Goal: Obtain resource: Download file/media

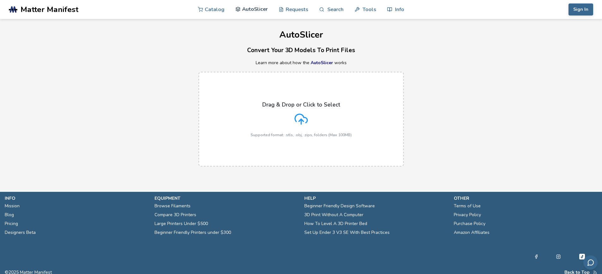
click at [256, 11] on link "AutoSlicer" at bounding box center [251, 9] width 33 height 19
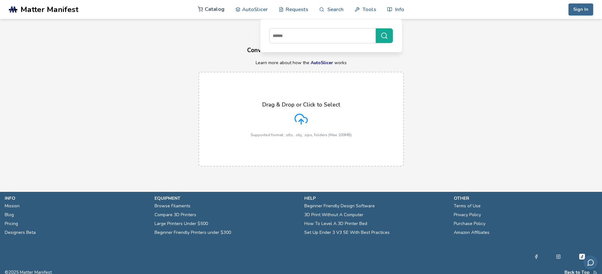
click at [209, 12] on link "Catalog" at bounding box center [211, 9] width 27 height 19
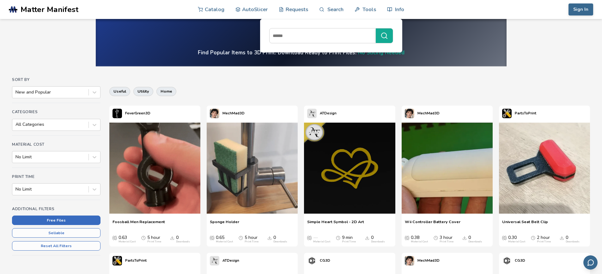
click at [65, 220] on button "Free Files" at bounding box center [56, 220] width 88 height 9
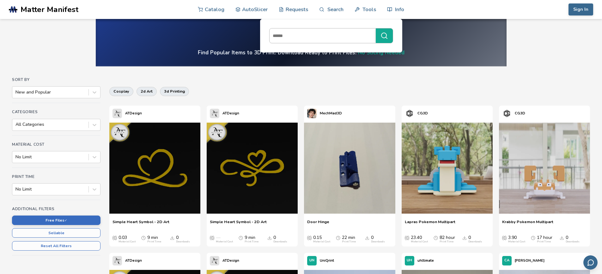
click at [299, 37] on input at bounding box center [321, 35] width 103 height 11
type input "*****"
click at [376, 28] on button "*****" at bounding box center [384, 35] width 17 height 15
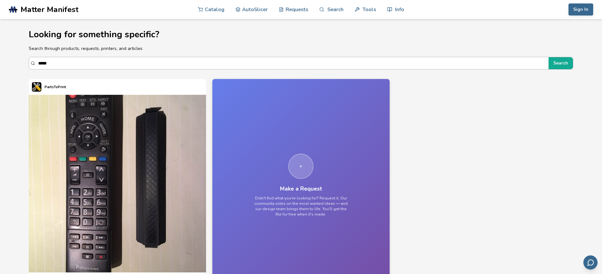
scroll to position [0, 0]
drag, startPoint x: 56, startPoint y: 64, endPoint x: 30, endPoint y: 69, distance: 26.3
click at [33, 68] on div "***** Search" at bounding box center [301, 63] width 545 height 13
click at [550, 57] on button "Search" at bounding box center [562, 63] width 24 height 12
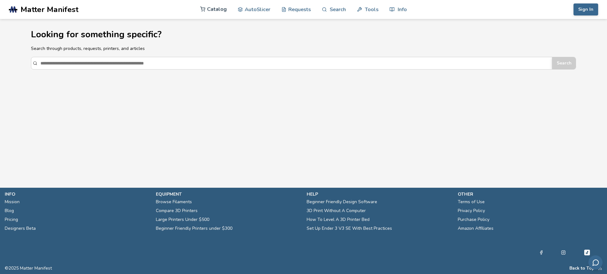
click at [218, 8] on link "Catalog" at bounding box center [213, 9] width 27 height 19
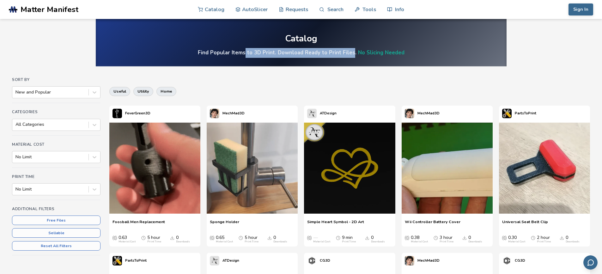
drag, startPoint x: 247, startPoint y: 54, endPoint x: 353, endPoint y: 55, distance: 106.2
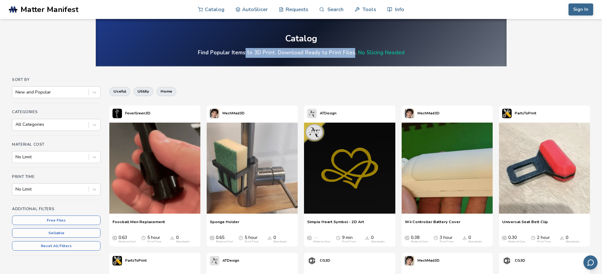
click at [353, 55] on h4 "Find Popular Items to 3D Print. Download Ready to Print Files. No Slicing Needed" at bounding box center [301, 52] width 207 height 7
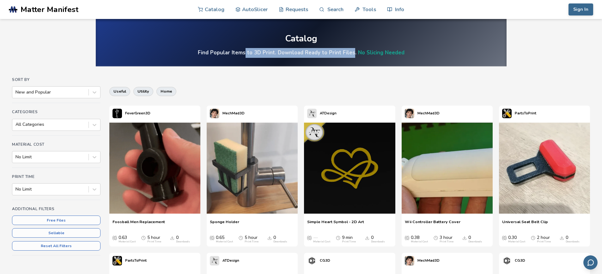
click at [378, 54] on link "No Slicing Needed" at bounding box center [381, 52] width 46 height 7
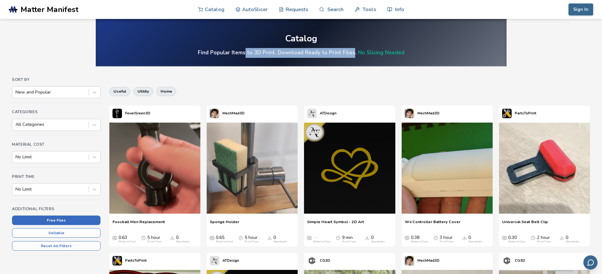
click at [56, 220] on button "Free Files" at bounding box center [56, 220] width 88 height 9
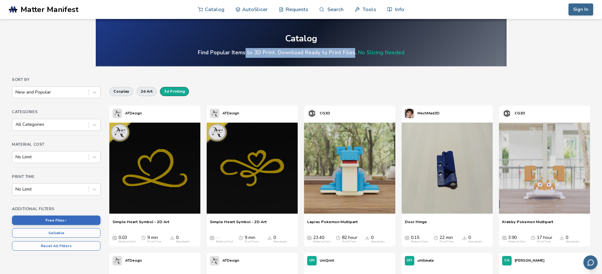
click at [173, 90] on button "3d printing" at bounding box center [174, 91] width 29 height 9
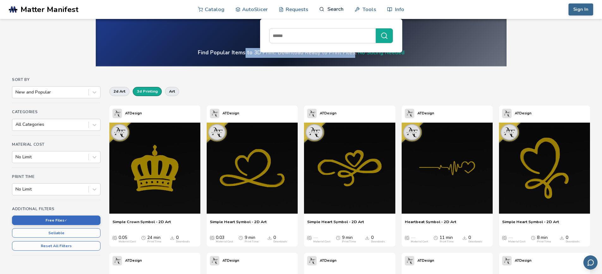
click at [341, 9] on link "Search" at bounding box center [331, 9] width 24 height 19
click at [308, 36] on input at bounding box center [321, 35] width 103 height 11
click at [318, 34] on input at bounding box center [321, 35] width 103 height 11
type input "*******"
click at [376, 28] on button "*******" at bounding box center [384, 35] width 17 height 15
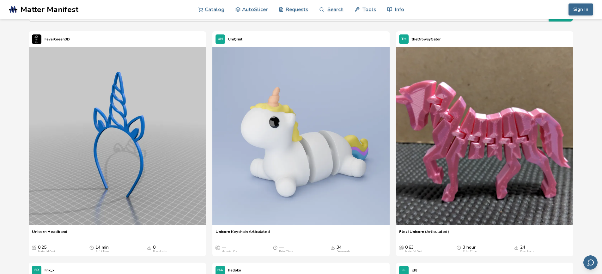
scroll to position [32, 0]
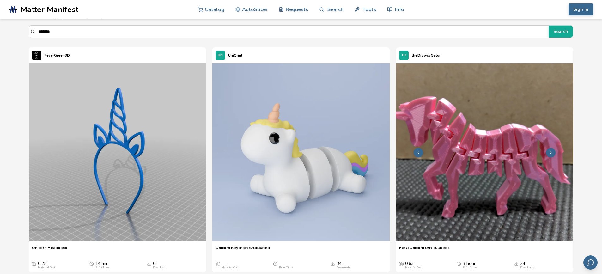
click at [419, 153] on polyline at bounding box center [418, 153] width 1 height 2
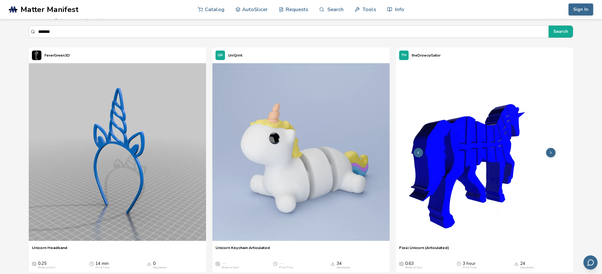
click at [420, 153] on icon at bounding box center [418, 152] width 4 height 4
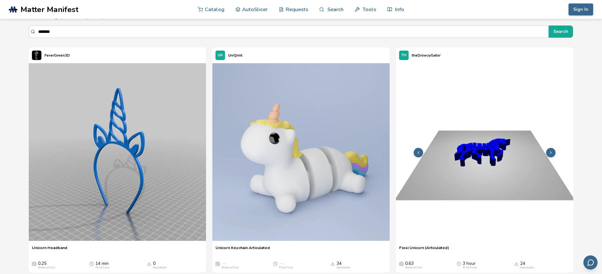
click at [420, 153] on icon at bounding box center [418, 152] width 4 height 4
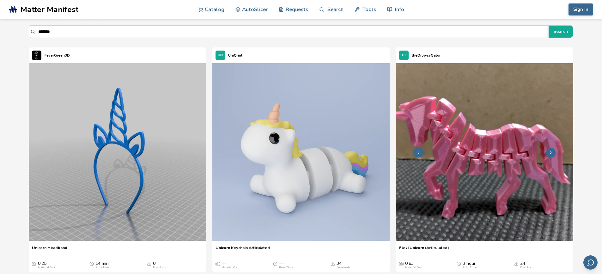
click at [420, 153] on icon at bounding box center [418, 152] width 4 height 4
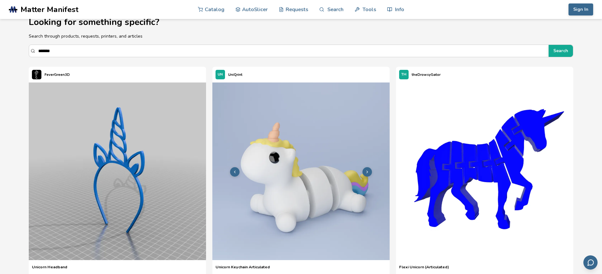
scroll to position [0, 0]
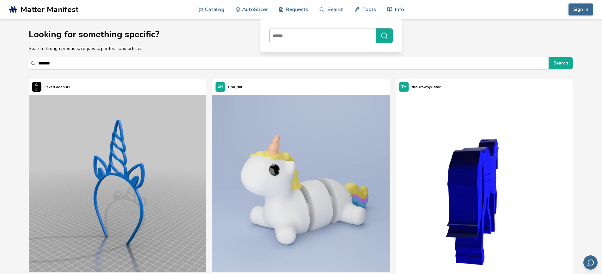
click at [328, 34] on input at bounding box center [321, 35] width 103 height 11
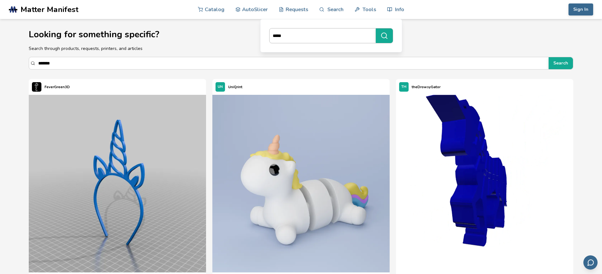
type input "*****"
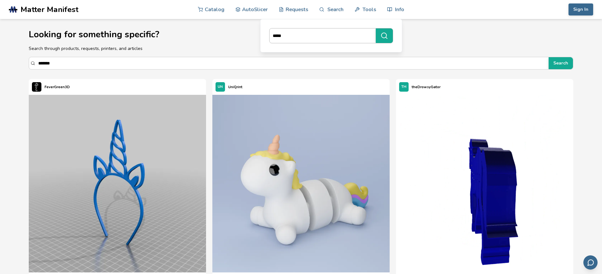
click at [376, 28] on button "*****" at bounding box center [384, 35] width 17 height 15
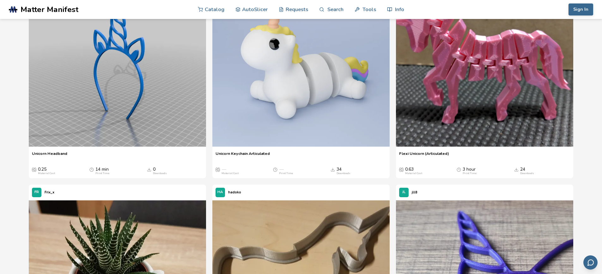
scroll to position [126, 0]
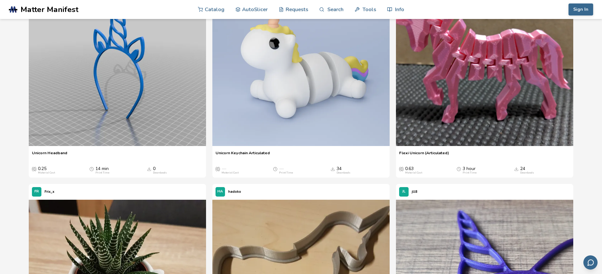
click at [427, 149] on div "Flexi Unicorn (Articulated) Flexi Unicorn (Articulated) 0.63 Material Cost 3 ho…" at bounding box center [484, 162] width 177 height 30
click at [428, 152] on span "Flexi Unicorn (Articulated)" at bounding box center [424, 154] width 50 height 9
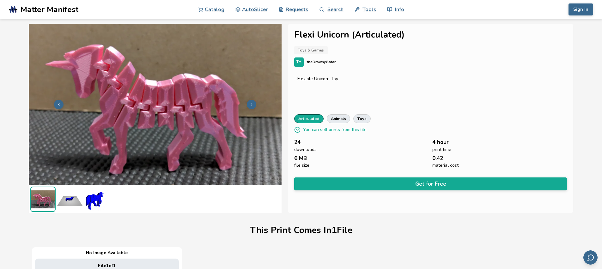
click at [314, 117] on link "articulated" at bounding box center [308, 118] width 29 height 9
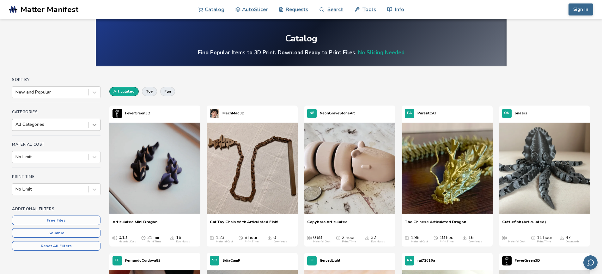
click at [95, 123] on icon at bounding box center [94, 125] width 6 height 6
click at [98, 125] on div at bounding box center [94, 124] width 11 height 11
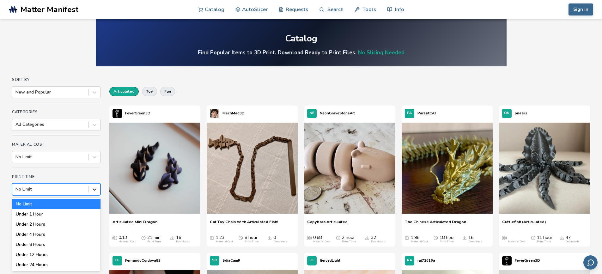
click at [94, 188] on icon at bounding box center [94, 189] width 6 height 6
click at [26, 234] on div "Under 4 Hours" at bounding box center [56, 234] width 88 height 10
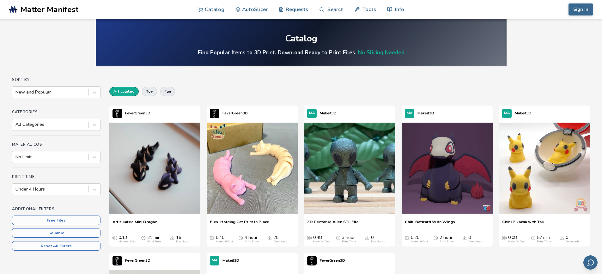
click at [130, 91] on button "articulated" at bounding box center [123, 91] width 29 height 9
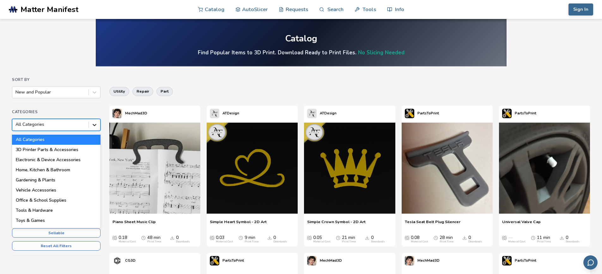
click at [94, 124] on icon at bounding box center [94, 125] width 6 height 6
click at [53, 171] on div "Home, Kitchen & Bathroom" at bounding box center [56, 170] width 88 height 10
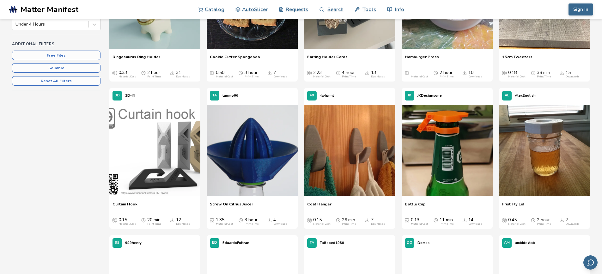
scroll to position [190, 0]
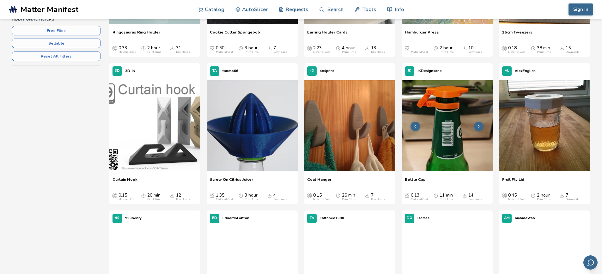
click at [447, 110] on img at bounding box center [447, 125] width 91 height 91
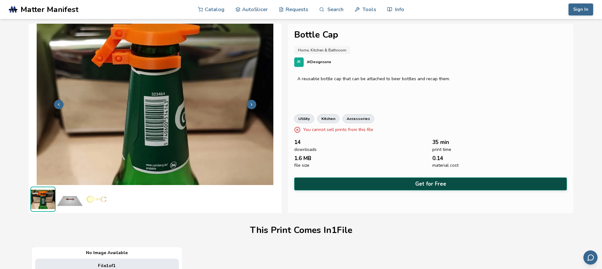
click at [435, 184] on button "Get for Free" at bounding box center [430, 184] width 273 height 13
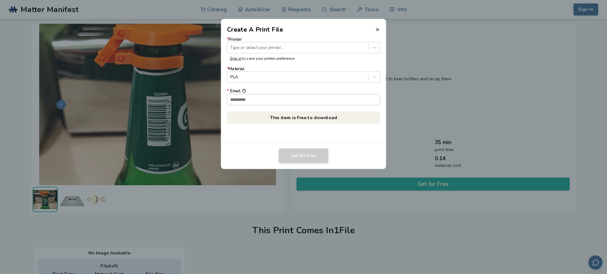
click at [254, 99] on input "* Email" at bounding box center [303, 99] width 153 height 11
click at [270, 52] on div "Type or select your printer..." at bounding box center [297, 47] width 141 height 9
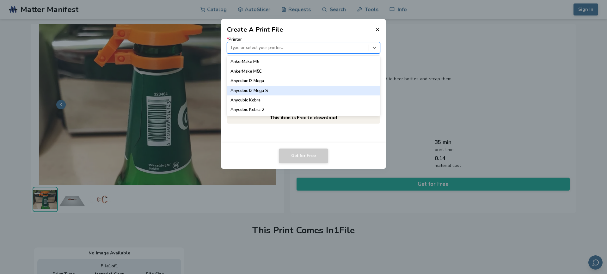
click at [263, 92] on div "Anycubic I3 Mega S" at bounding box center [303, 90] width 153 height 9
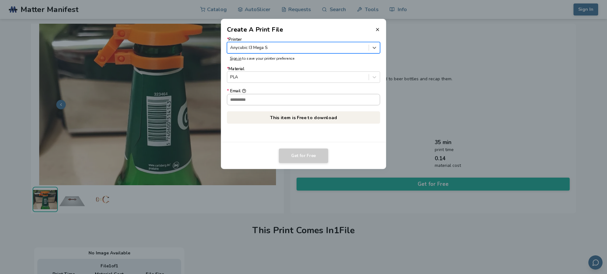
click at [261, 99] on input "* Email" at bounding box center [303, 99] width 153 height 11
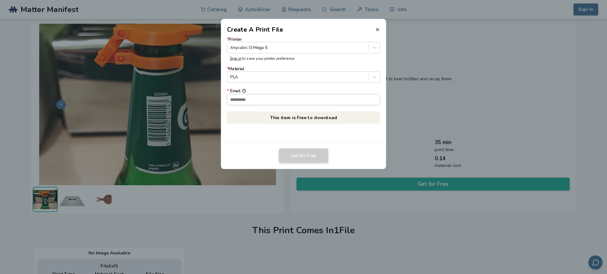
type input "**********"
click at [301, 157] on button "Get for Free" at bounding box center [303, 156] width 49 height 15
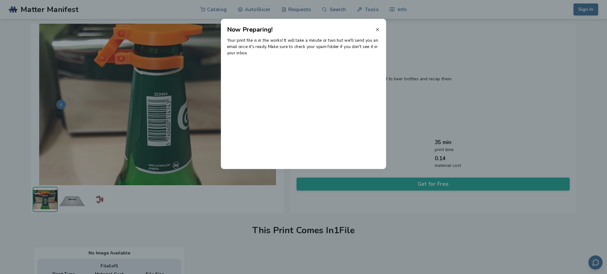
click at [375, 29] on icon at bounding box center [377, 29] width 5 height 5
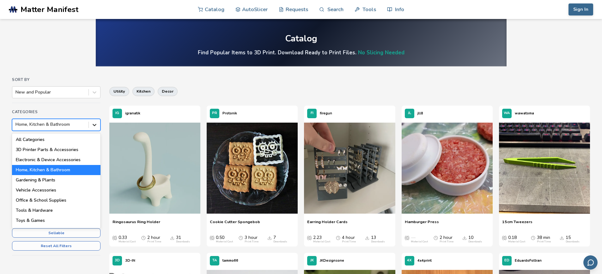
click at [94, 126] on icon at bounding box center [94, 125] width 6 height 6
click at [65, 201] on div "Office & School Supplies" at bounding box center [56, 200] width 88 height 10
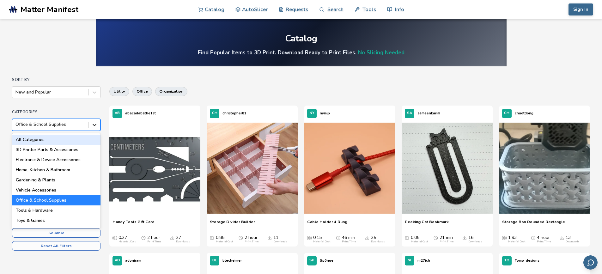
click at [94, 125] on icon at bounding box center [95, 125] width 4 height 2
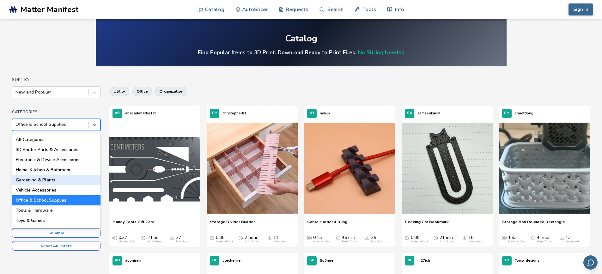
click at [63, 180] on div "Gardening & Plants" at bounding box center [56, 180] width 88 height 10
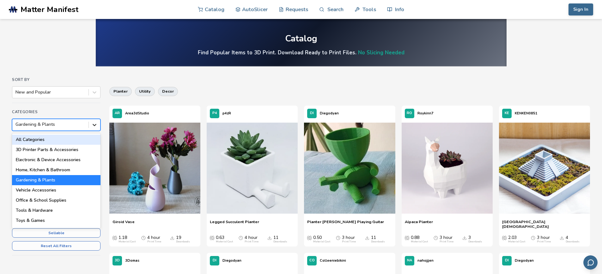
click at [93, 128] on div at bounding box center [94, 124] width 11 height 11
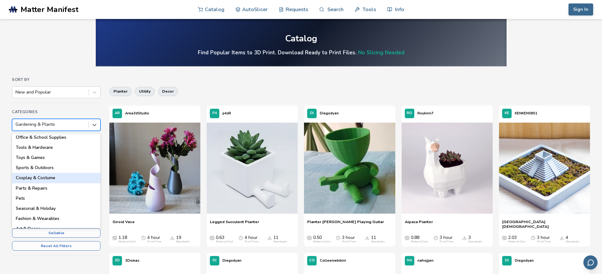
scroll to position [63, 0]
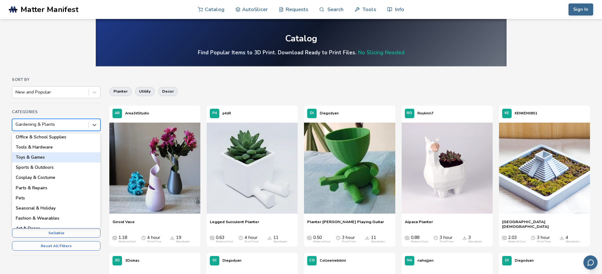
click at [27, 158] on div "Toys & Games" at bounding box center [56, 157] width 88 height 10
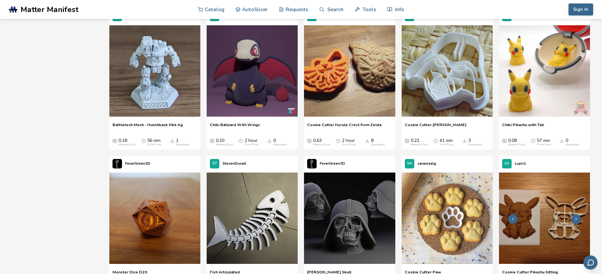
scroll to position [2497, 0]
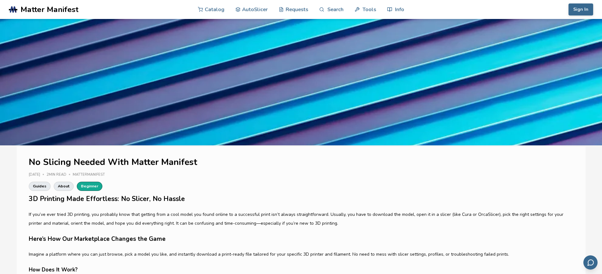
click at [88, 187] on link "Beginner" at bounding box center [90, 186] width 26 height 9
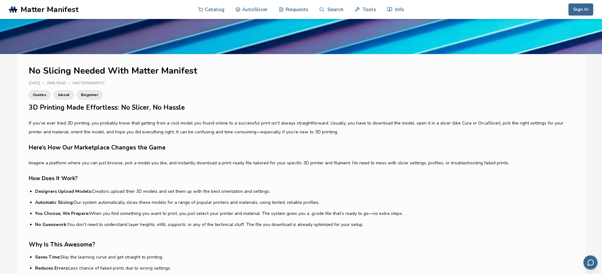
scroll to position [95, 0]
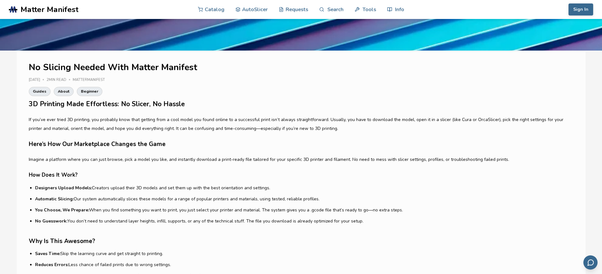
drag, startPoint x: 82, startPoint y: 198, endPoint x: 391, endPoint y: 193, distance: 309.1
click at [391, 193] on ul "Designers Upload Models: Creators upload their 3D models and set them up with t…" at bounding box center [304, 205] width 539 height 40
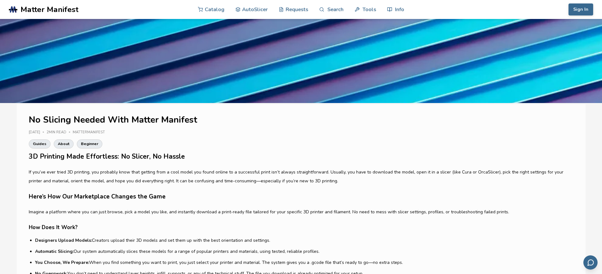
scroll to position [0, 0]
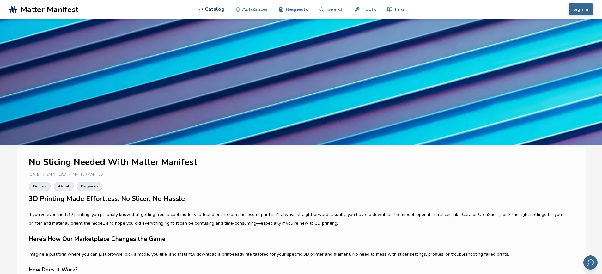
click at [214, 12] on link "Catalog" at bounding box center [211, 9] width 27 height 19
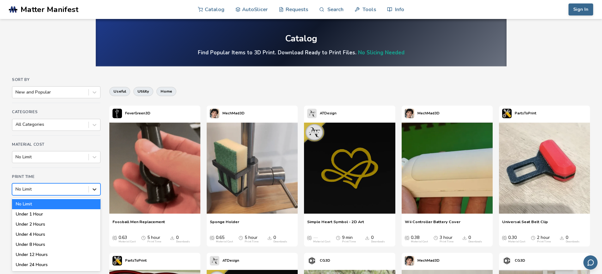
click at [95, 190] on icon at bounding box center [95, 189] width 4 height 2
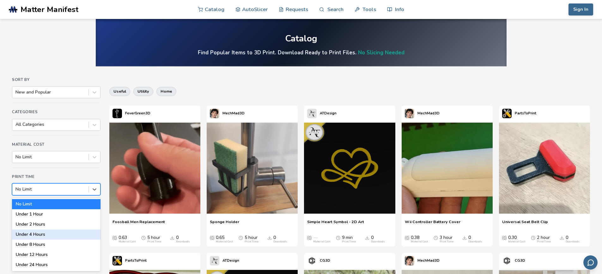
click at [25, 234] on div "Under 4 Hours" at bounding box center [56, 234] width 88 height 10
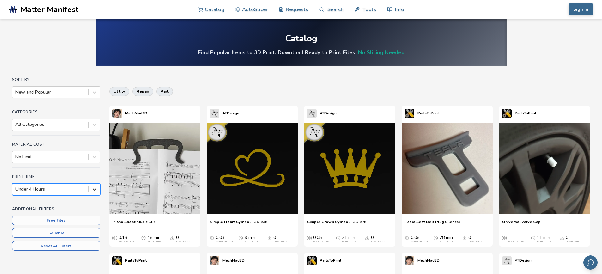
click at [96, 186] on div at bounding box center [94, 189] width 11 height 11
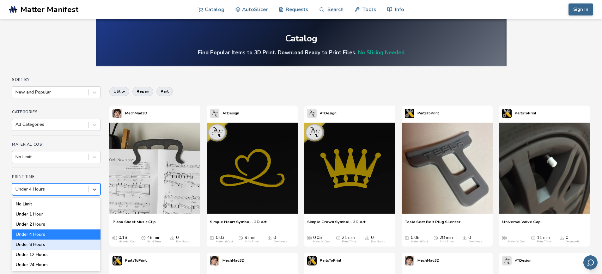
click at [24, 243] on div "Under 8 Hours" at bounding box center [56, 245] width 88 height 10
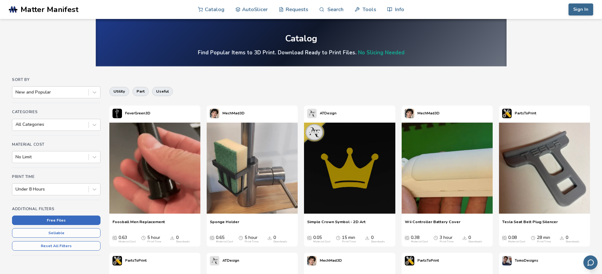
click at [59, 221] on button "Free Files" at bounding box center [56, 220] width 88 height 9
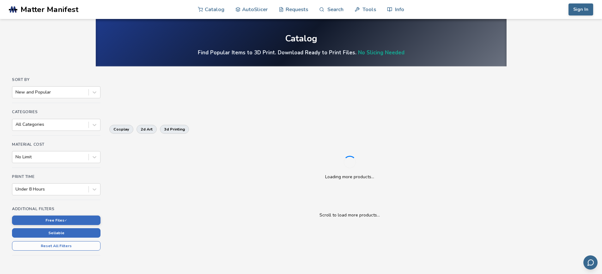
click at [60, 232] on button "Sellable" at bounding box center [56, 232] width 88 height 9
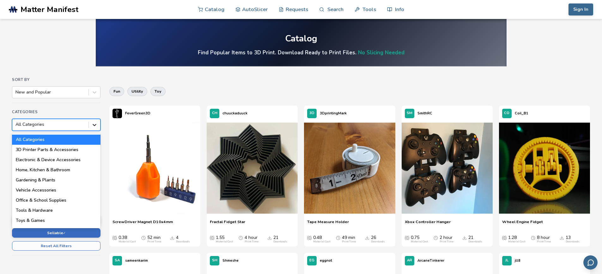
click at [94, 125] on icon at bounding box center [95, 125] width 4 height 2
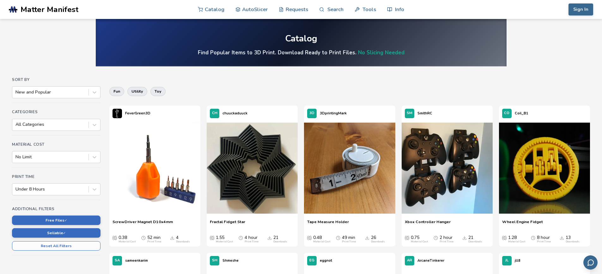
click at [83, 102] on div "Sort By New and Popular" at bounding box center [56, 90] width 88 height 26
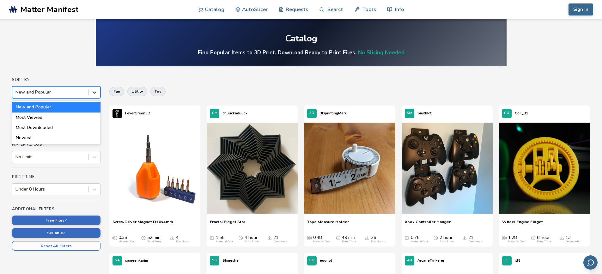
click at [90, 92] on div at bounding box center [94, 92] width 11 height 11
click at [276, 89] on div "fun utility toy" at bounding box center [349, 91] width 481 height 15
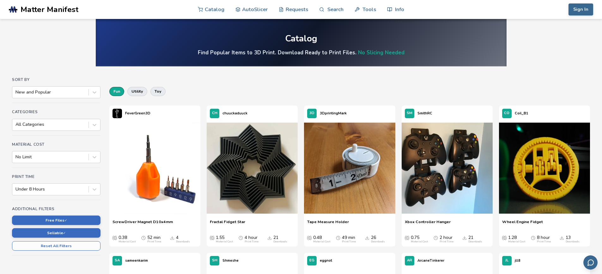
click at [118, 89] on button "fun" at bounding box center [116, 91] width 15 height 9
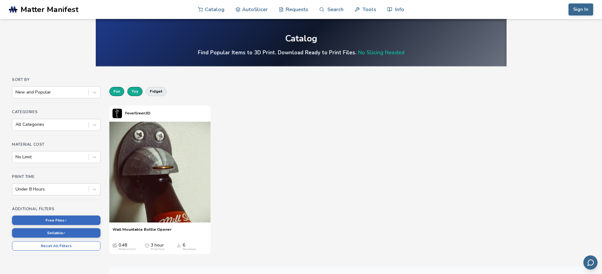
click at [133, 90] on button "toy" at bounding box center [134, 91] width 15 height 9
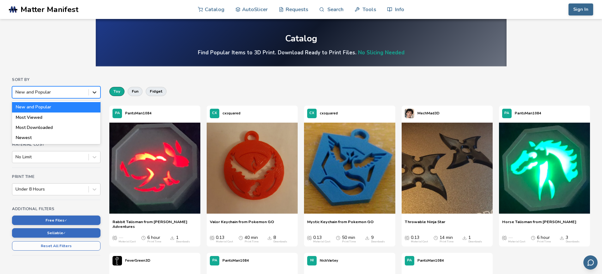
click at [96, 93] on icon at bounding box center [94, 92] width 6 height 6
click at [33, 127] on div "Most Downloaded" at bounding box center [56, 128] width 88 height 10
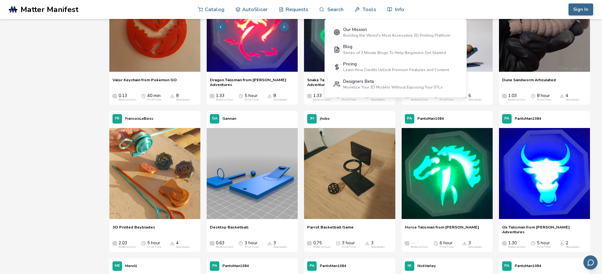
scroll to position [910, 0]
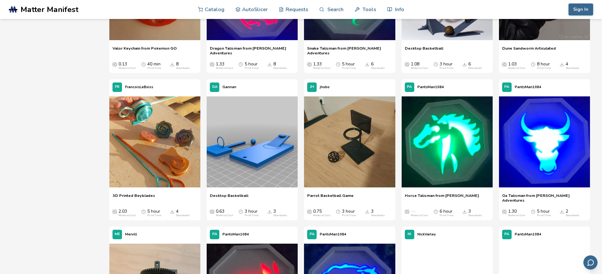
click at [54, 8] on span "Matter Manifest" at bounding box center [50, 9] width 58 height 9
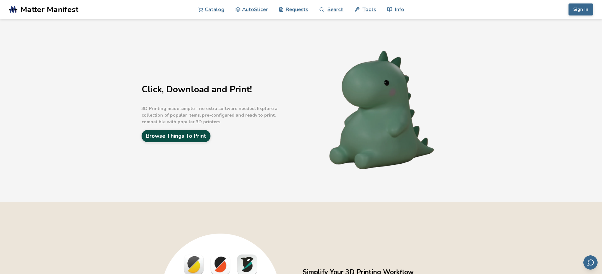
click at [185, 136] on link "Browse Things To Print" at bounding box center [176, 136] width 69 height 12
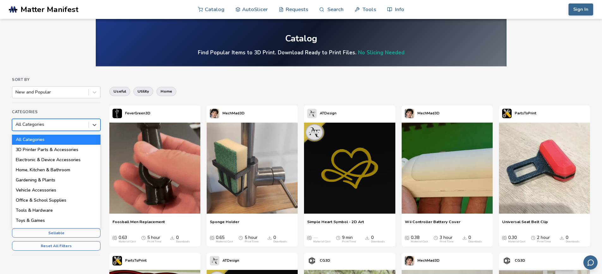
click at [57, 125] on div at bounding box center [50, 124] width 70 height 6
